Goal: Information Seeking & Learning: Learn about a topic

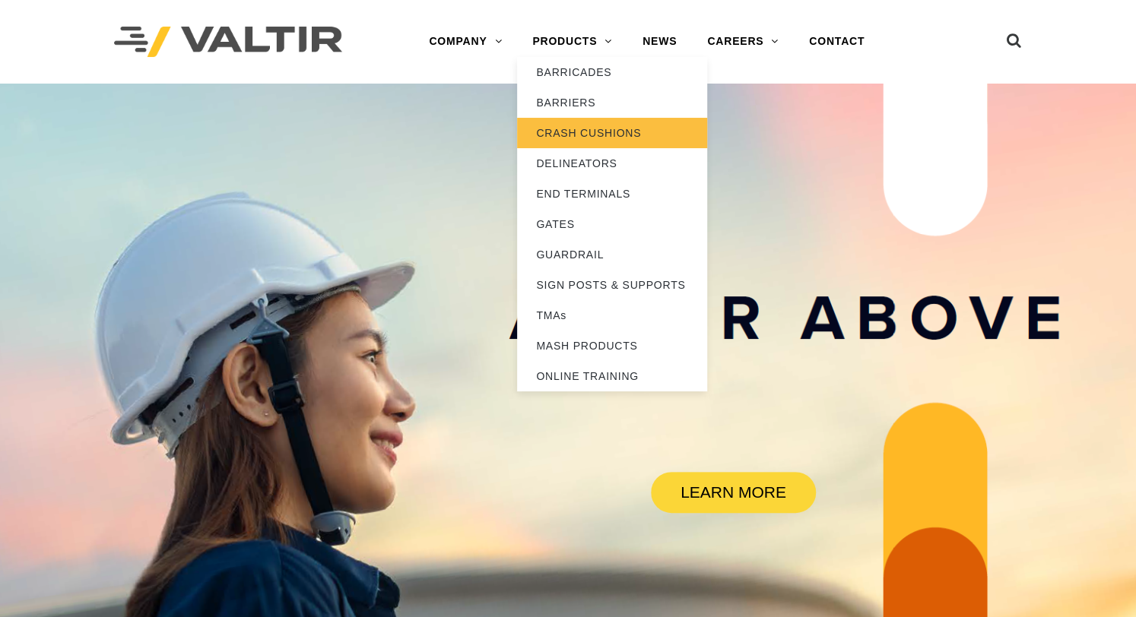
click at [559, 124] on link "CRASH CUSHIONS" at bounding box center [612, 133] width 190 height 30
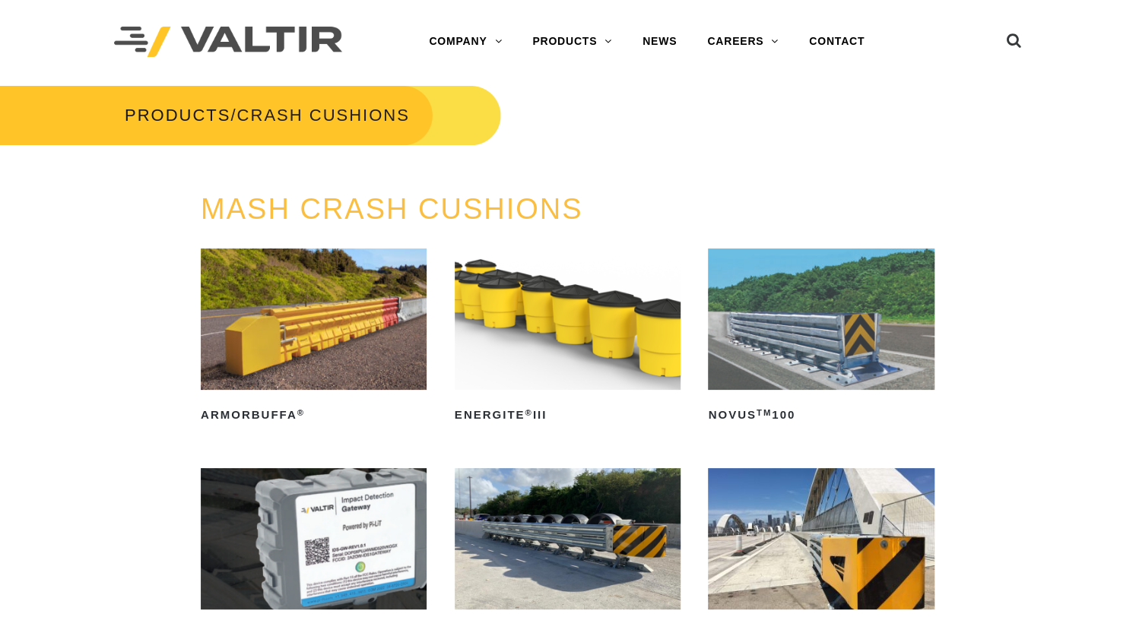
click at [325, 328] on img at bounding box center [314, 319] width 226 height 141
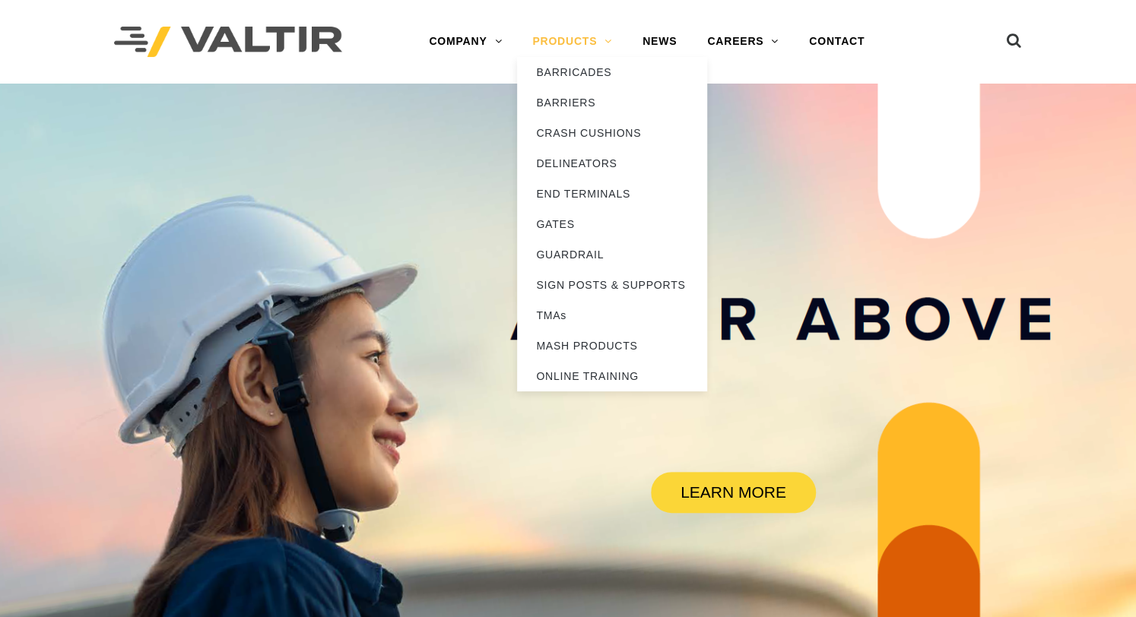
click at [537, 36] on link "PRODUCTS" at bounding box center [572, 42] width 110 height 30
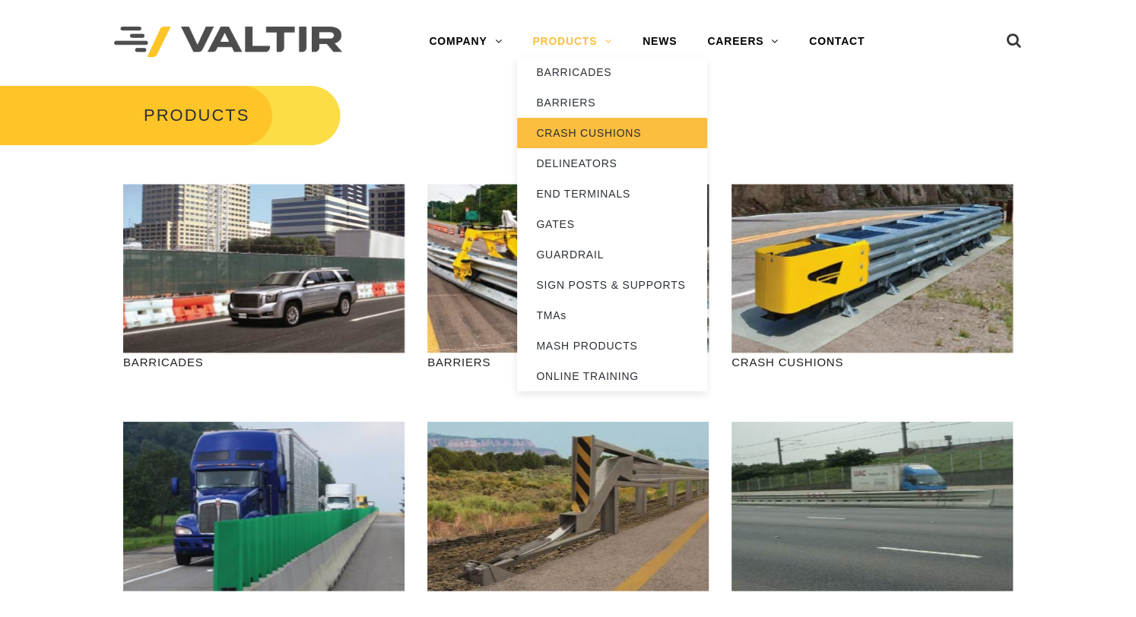
click at [554, 125] on link "CRASH CUSHIONS" at bounding box center [612, 133] width 190 height 30
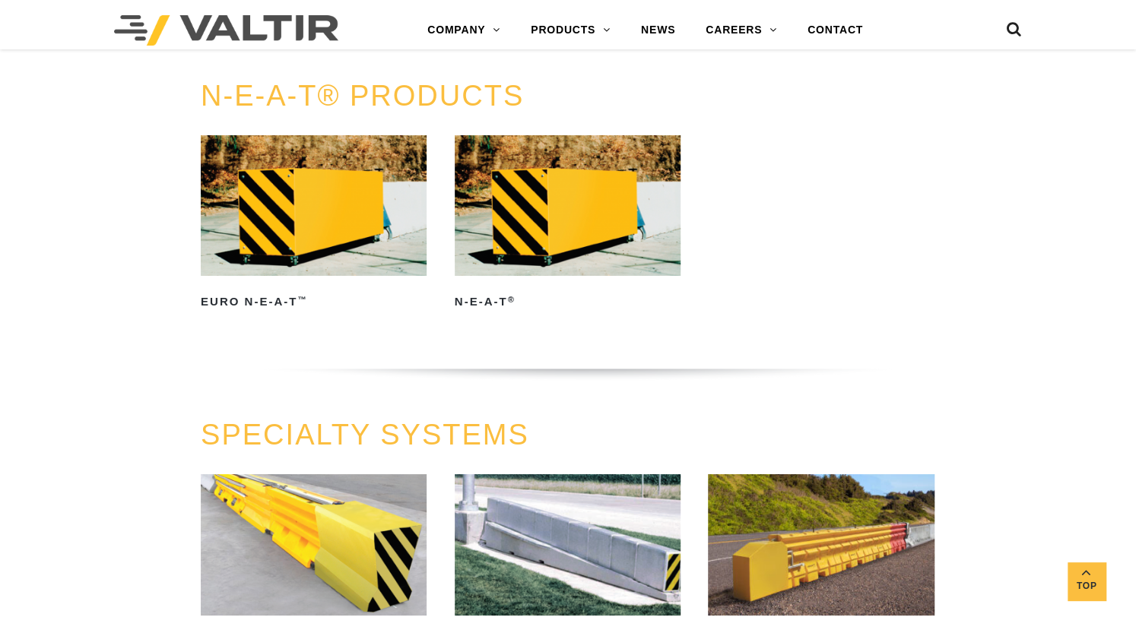
scroll to position [3135, 0]
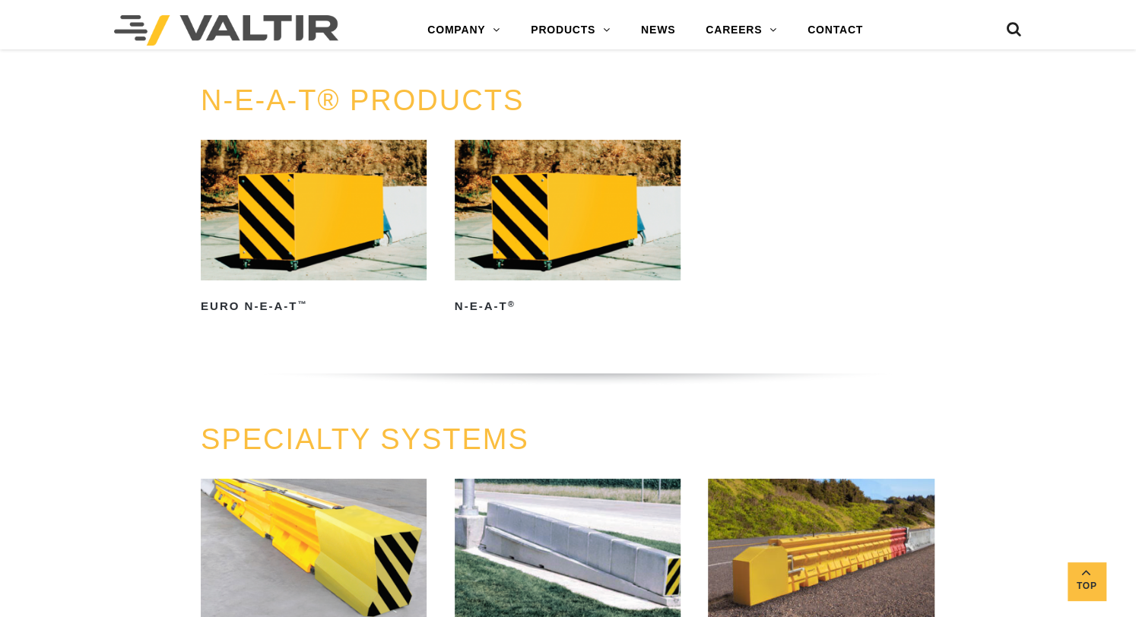
click at [553, 234] on img at bounding box center [568, 210] width 226 height 141
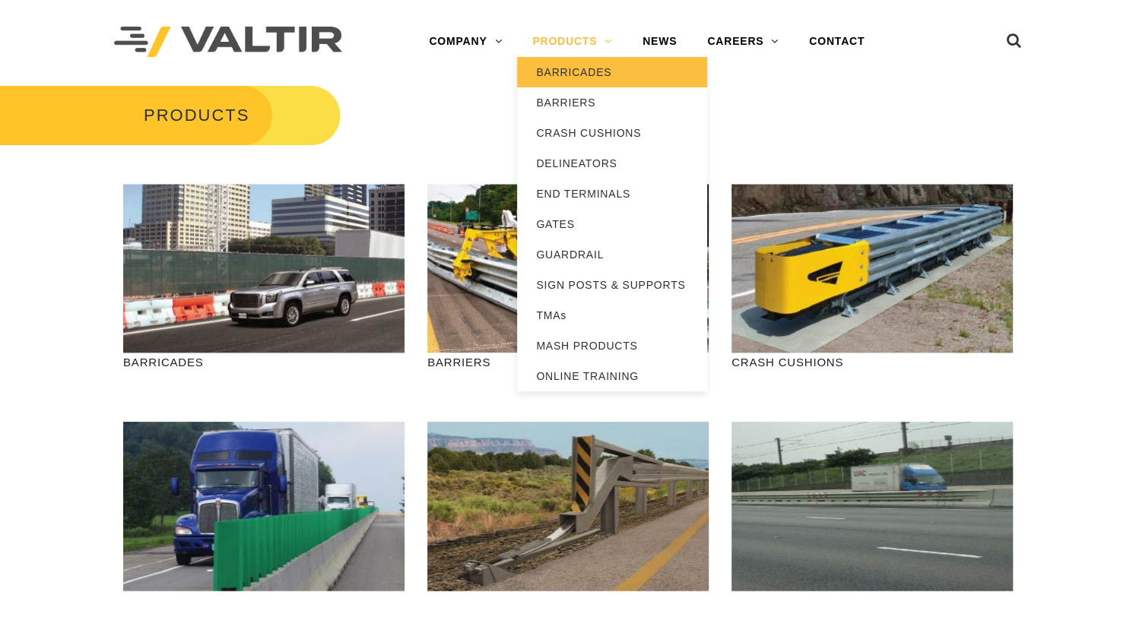
click at [556, 74] on link "BARRICADES" at bounding box center [612, 72] width 190 height 30
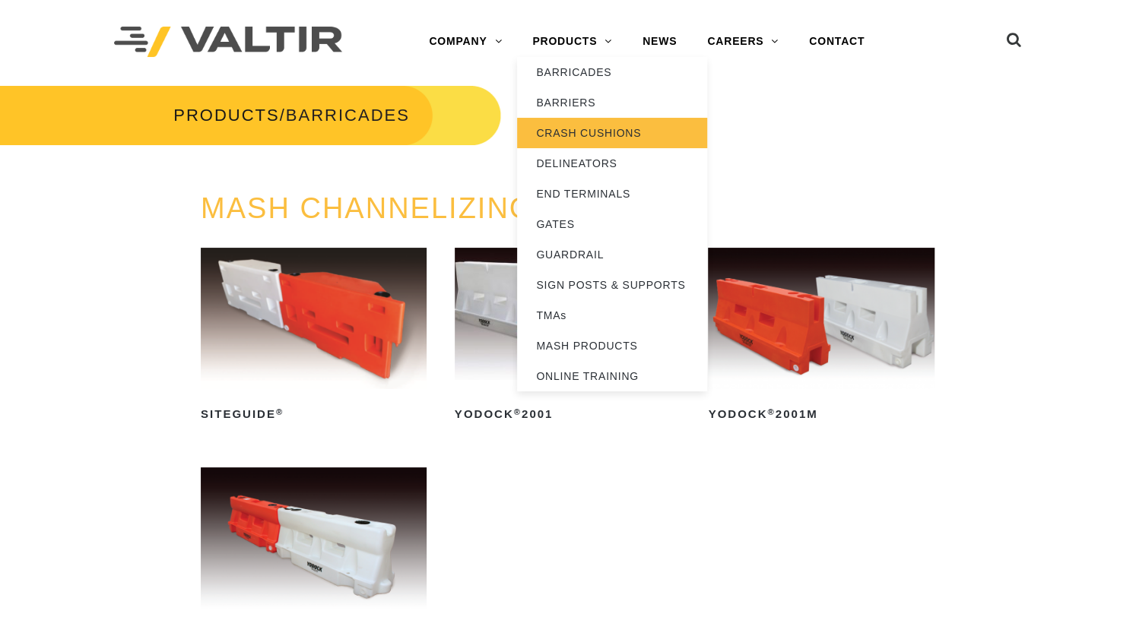
click at [553, 126] on link "CRASH CUSHIONS" at bounding box center [612, 133] width 190 height 30
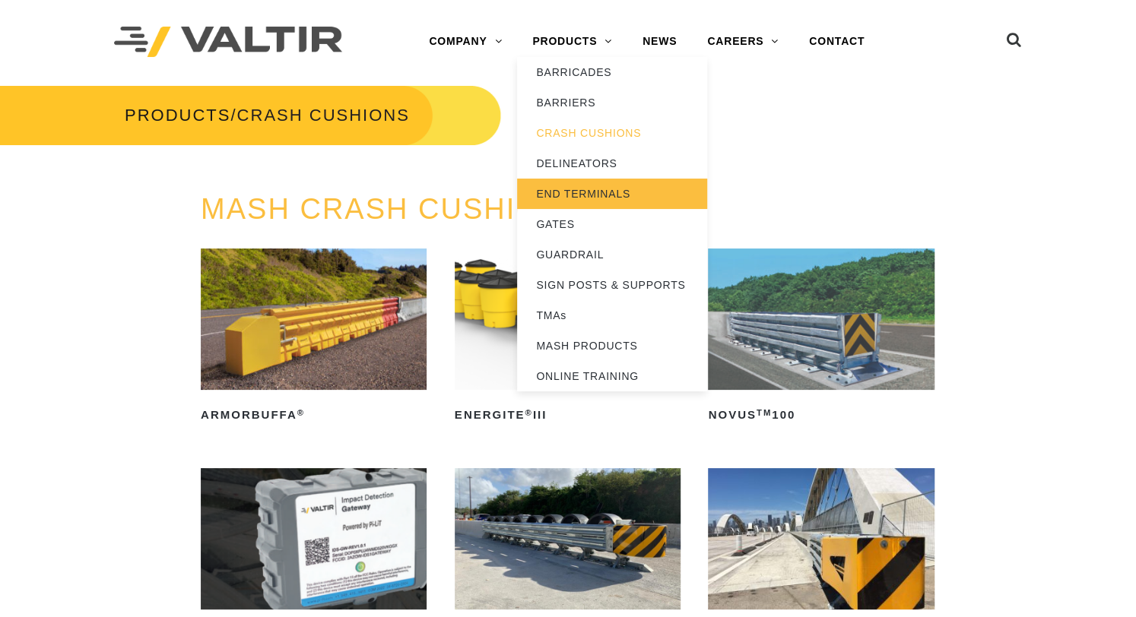
click at [551, 189] on link "END TERMINALS" at bounding box center [612, 194] width 190 height 30
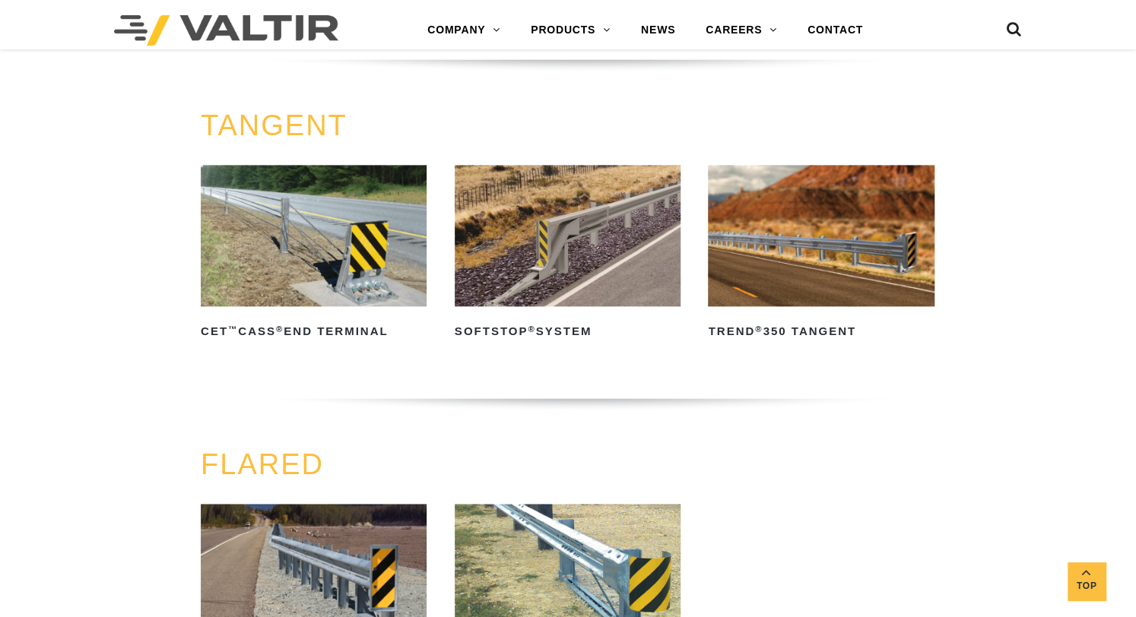
scroll to position [760, 0]
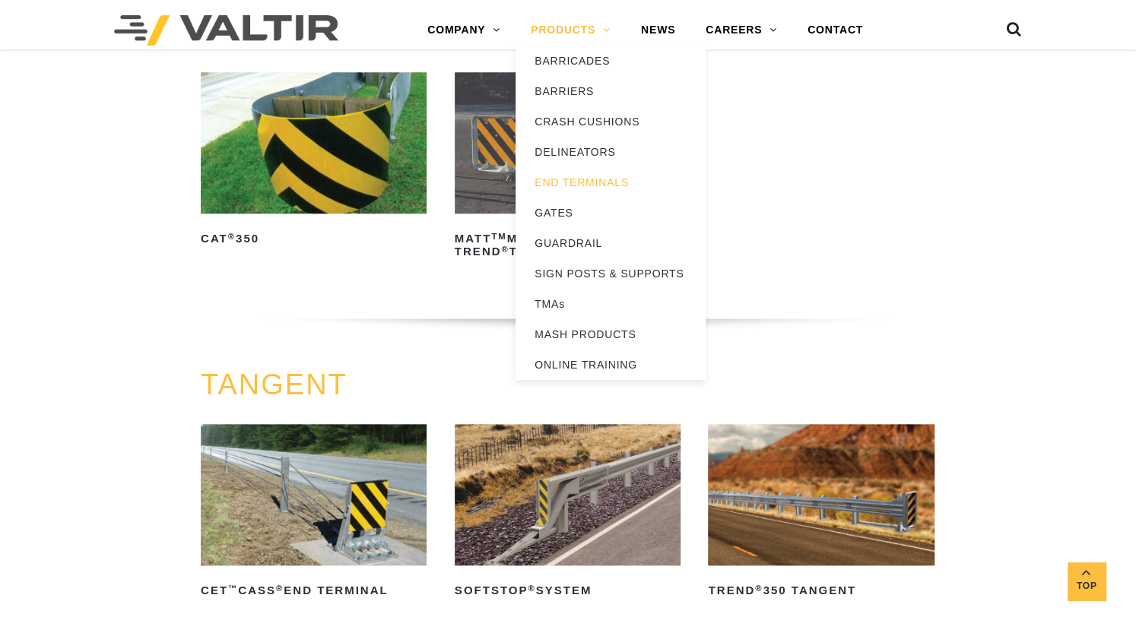
click at [544, 33] on link "PRODUCTS" at bounding box center [570, 30] width 110 height 30
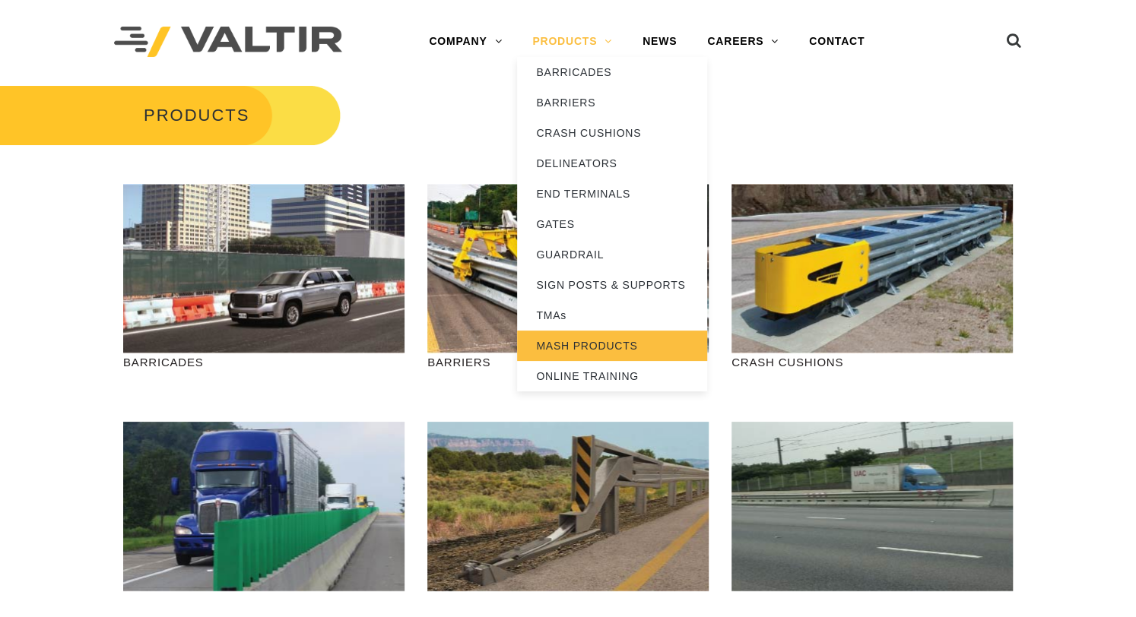
click at [578, 342] on link "MASH PRODUCTS" at bounding box center [612, 346] width 190 height 30
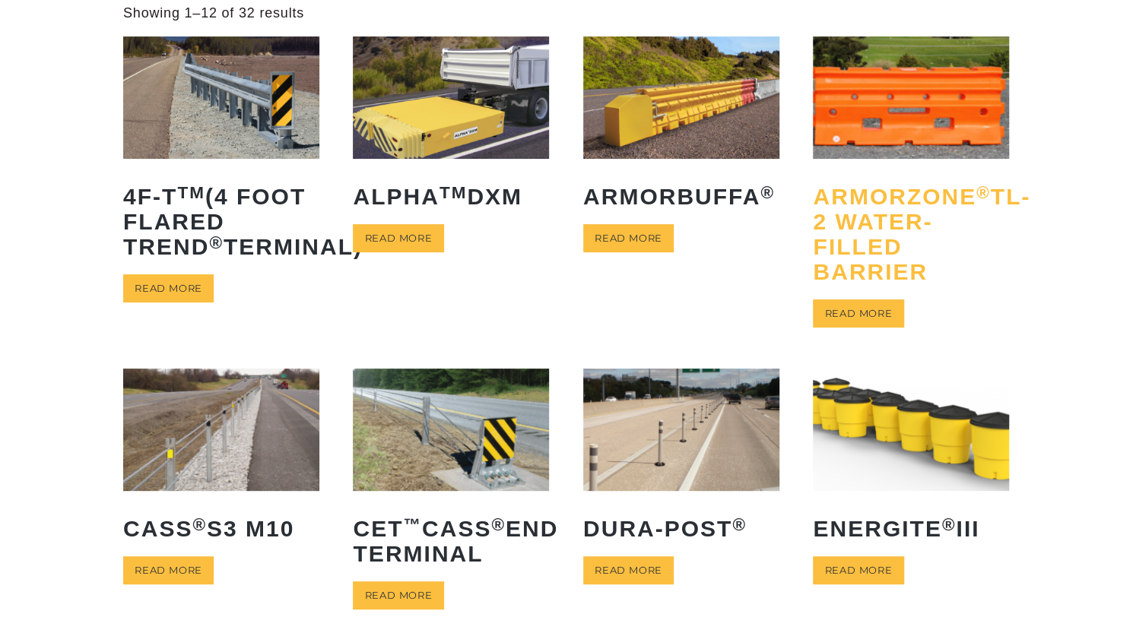
scroll to position [190, 0]
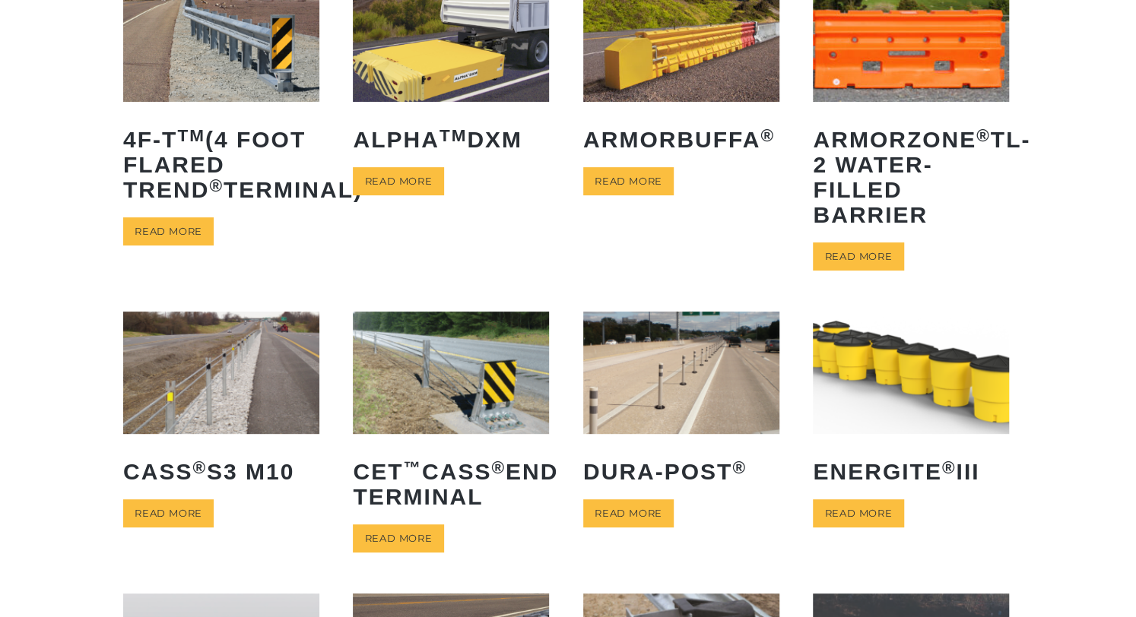
click at [902, 90] on img at bounding box center [911, 40] width 196 height 122
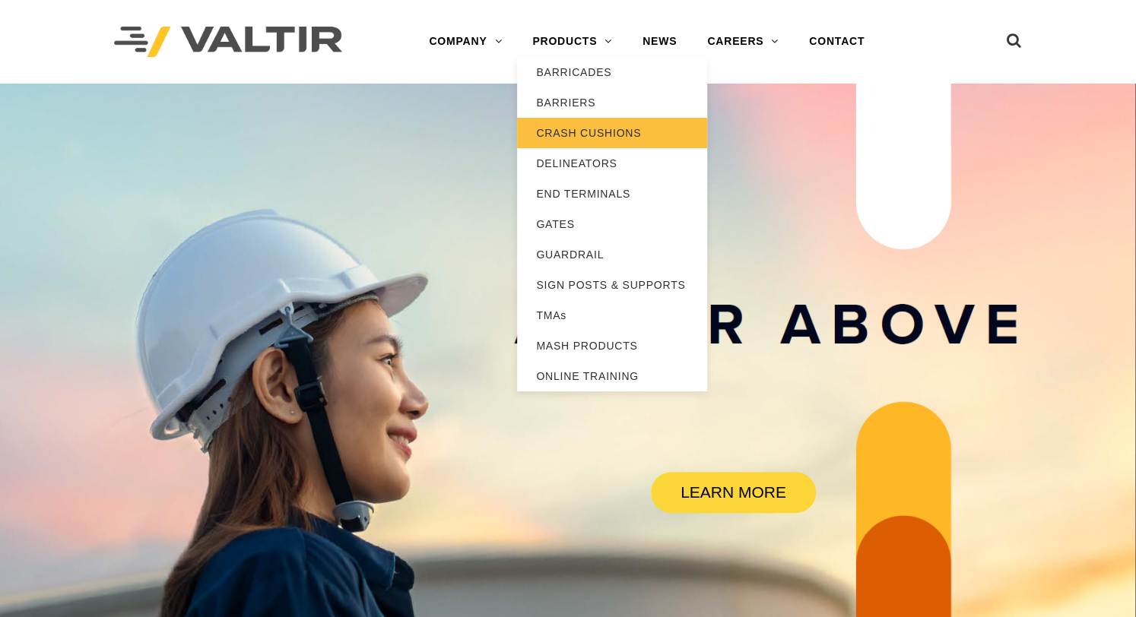
click at [569, 132] on link "CRASH CUSHIONS" at bounding box center [612, 133] width 190 height 30
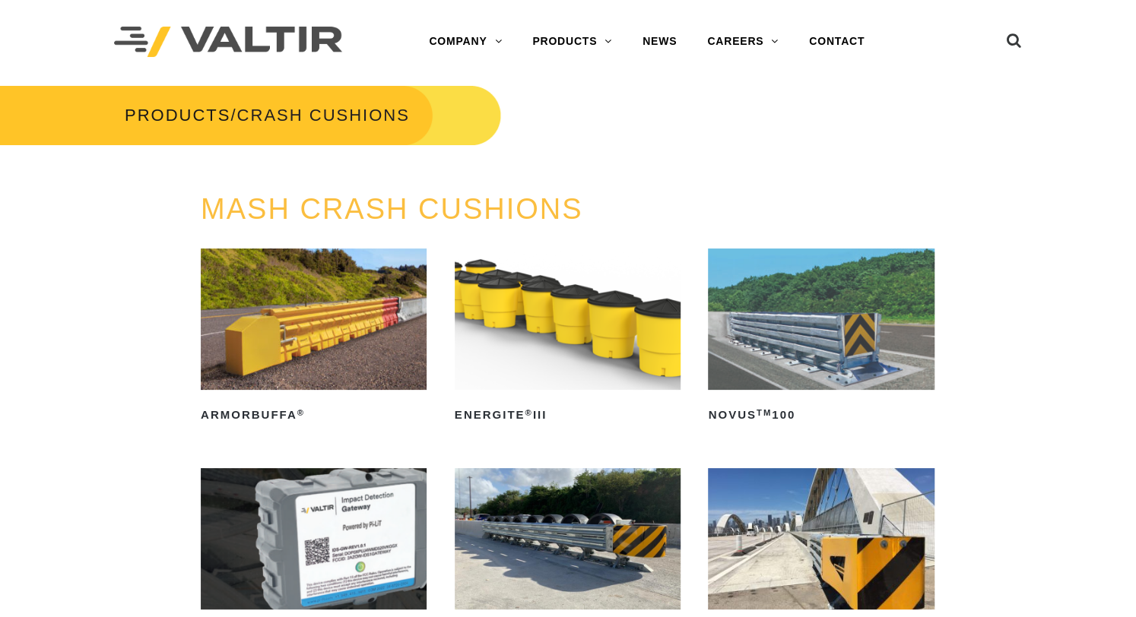
click at [345, 331] on img at bounding box center [314, 319] width 226 height 141
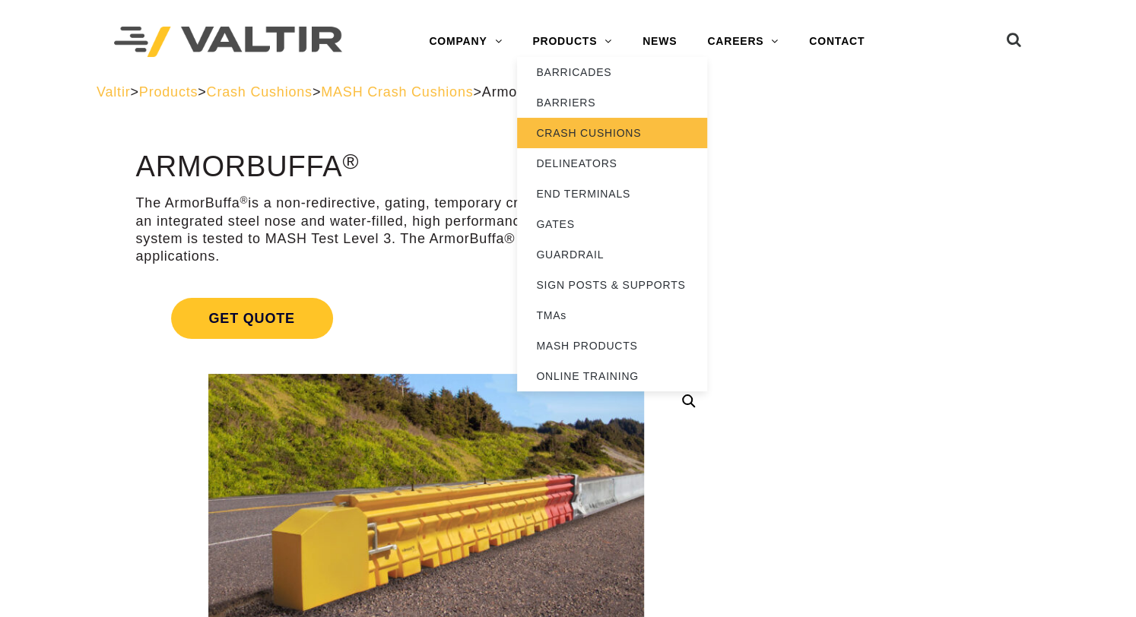
click at [576, 138] on link "CRASH CUSHIONS" at bounding box center [612, 133] width 190 height 30
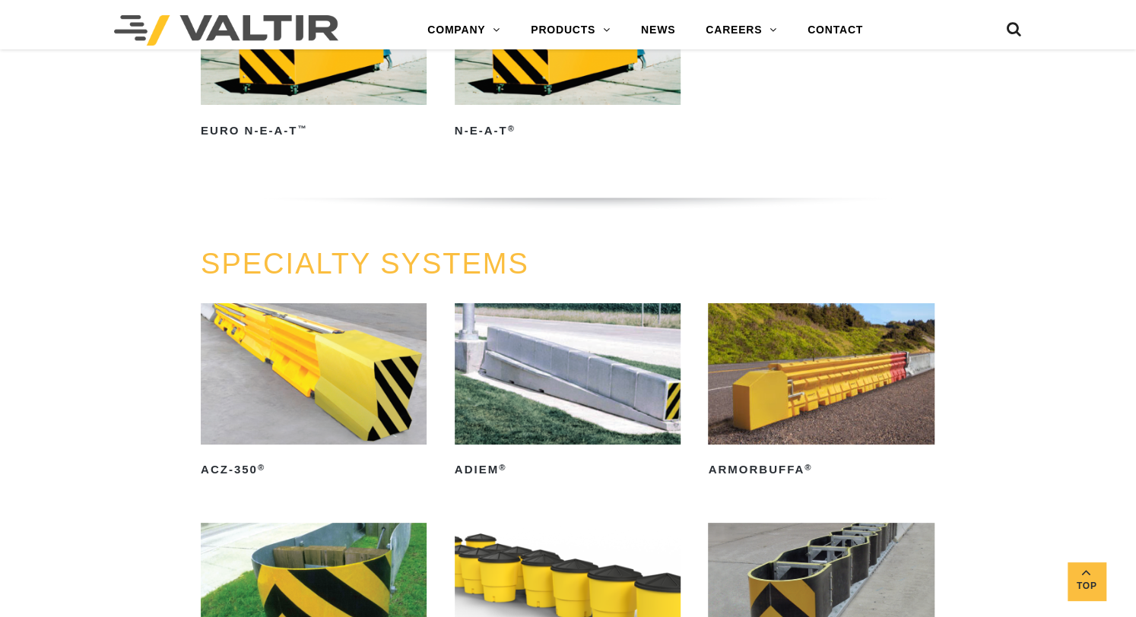
scroll to position [3325, 0]
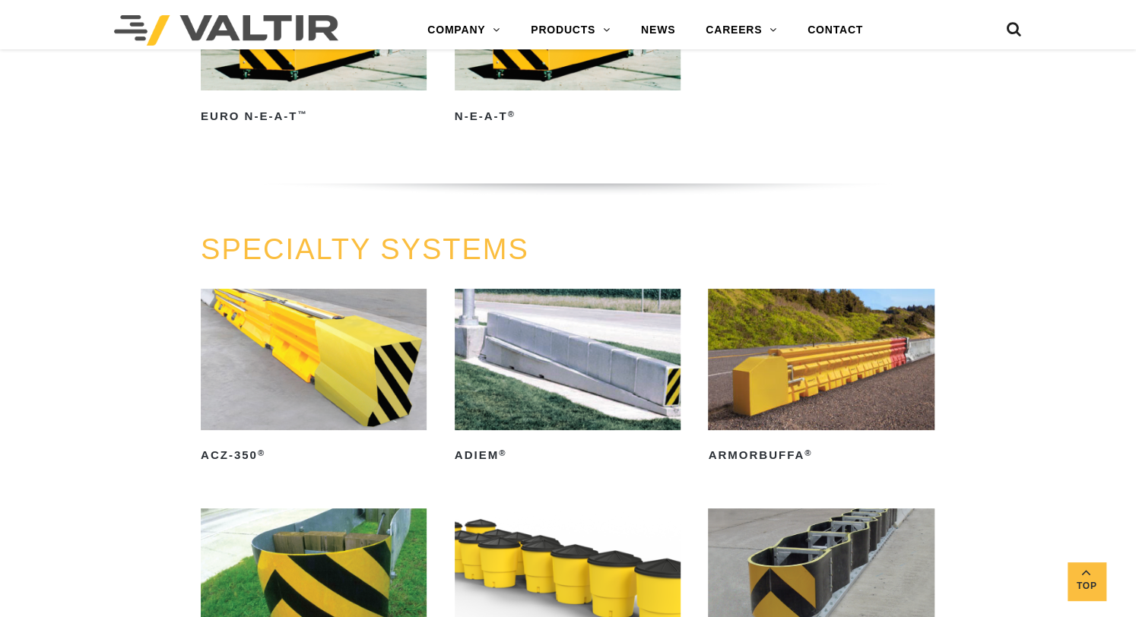
click at [323, 356] on img at bounding box center [314, 359] width 226 height 141
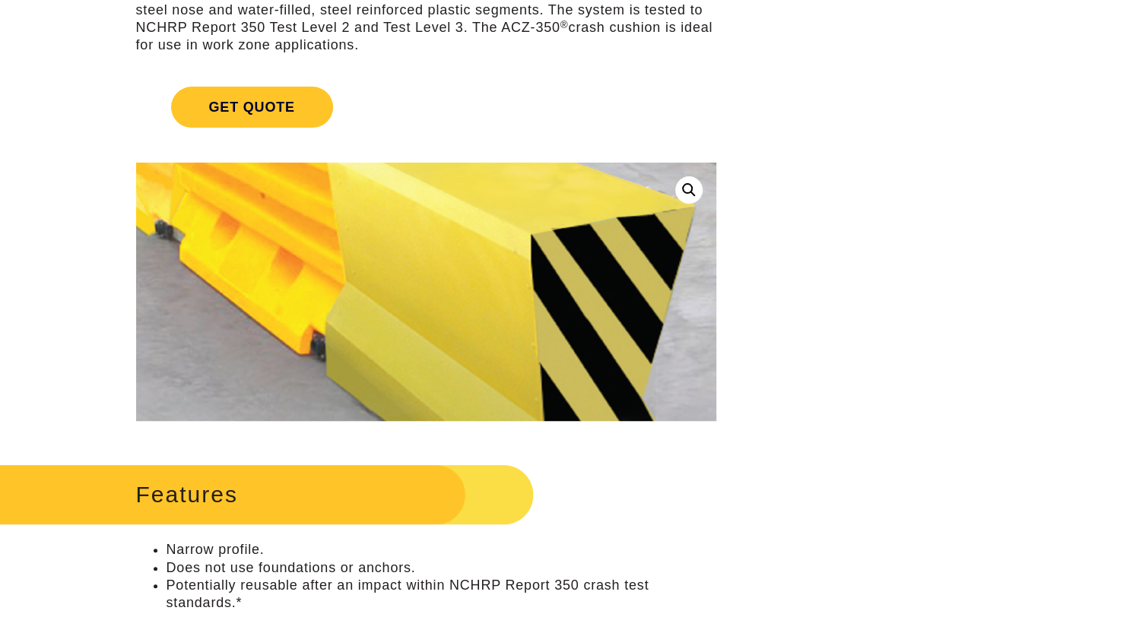
scroll to position [95, 0]
